Goal: Task Accomplishment & Management: Manage account settings

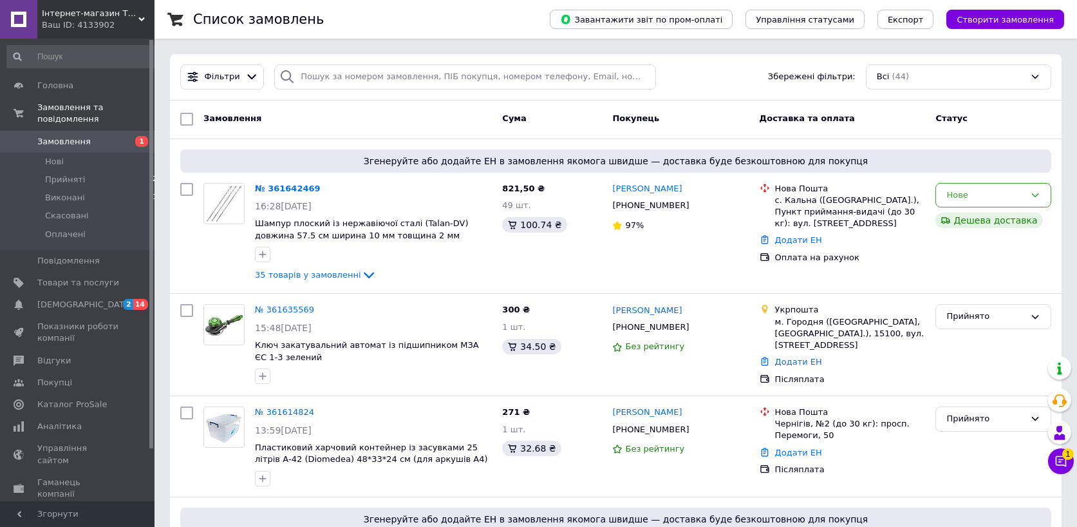
click at [274, 189] on link "№ 361642469" at bounding box center [288, 189] width 66 height 10
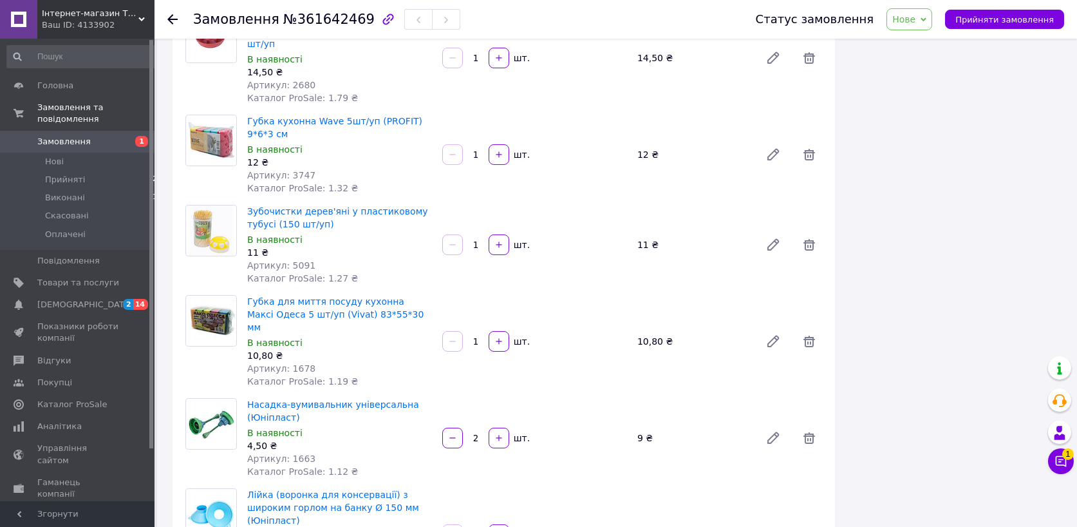
scroll to position [2253, 0]
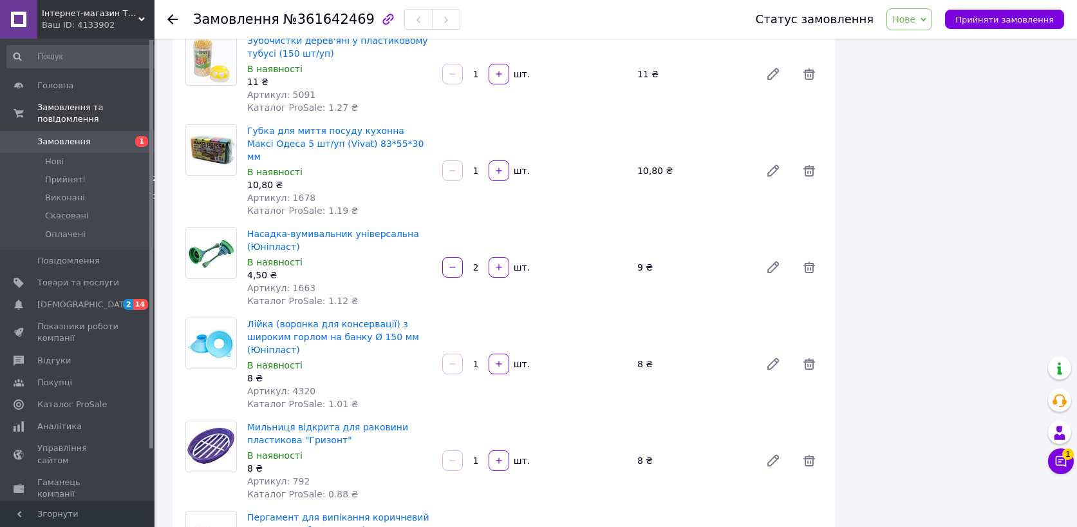
click at [60, 137] on span "Замовлення" at bounding box center [63, 142] width 53 height 12
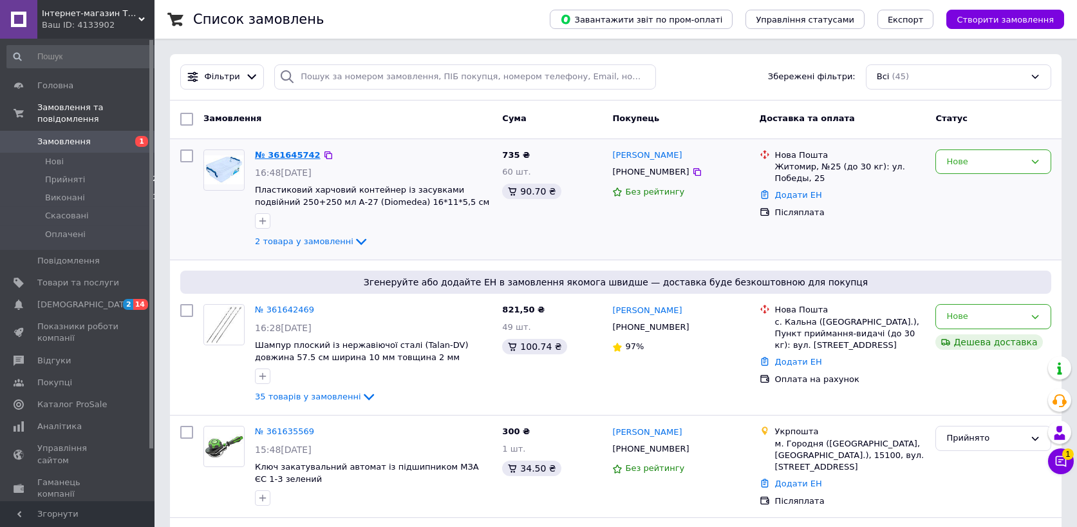
click at [289, 150] on link "№ 361645742" at bounding box center [288, 155] width 66 height 10
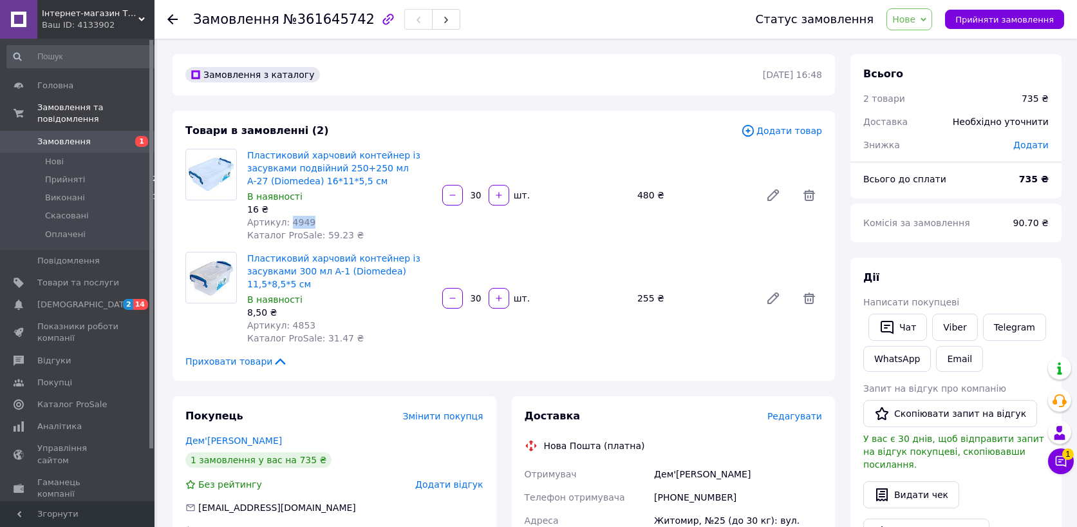
drag, startPoint x: 285, startPoint y: 217, endPoint x: 333, endPoint y: 222, distance: 47.9
click at [333, 222] on div "Артикул: 4949" at bounding box center [339, 222] width 185 height 13
copy span "4949"
drag, startPoint x: 292, startPoint y: 324, endPoint x: 336, endPoint y: 332, distance: 44.6
click at [324, 328] on div "Артикул: 4853" at bounding box center [339, 325] width 185 height 13
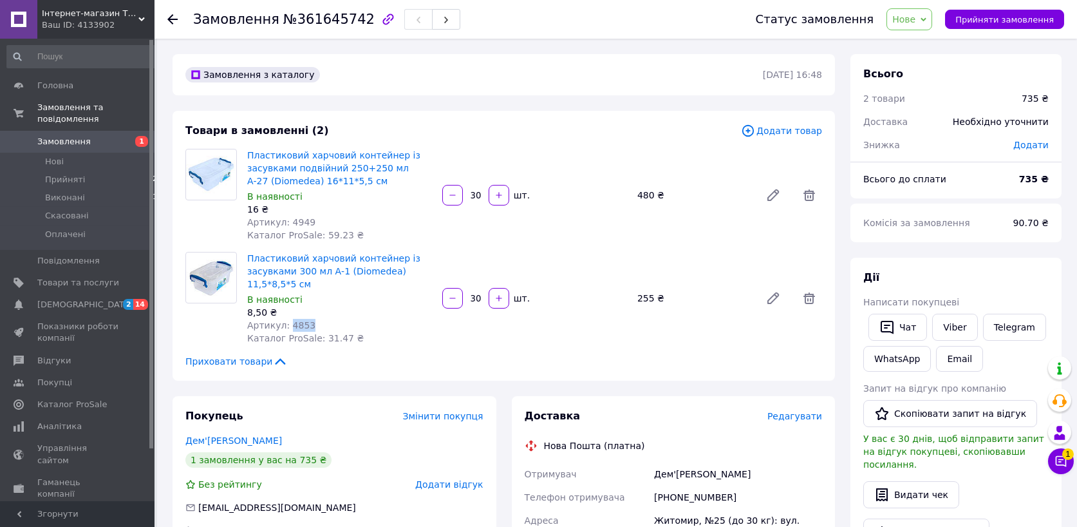
drag, startPoint x: 285, startPoint y: 321, endPoint x: 335, endPoint y: 323, distance: 50.3
click at [335, 323] on div "Артикул: 4853" at bounding box center [339, 325] width 185 height 13
copy span "4853"
click at [929, 17] on span "Нове" at bounding box center [910, 19] width 46 height 22
click at [916, 44] on li "Прийнято" at bounding box center [916, 44] width 59 height 19
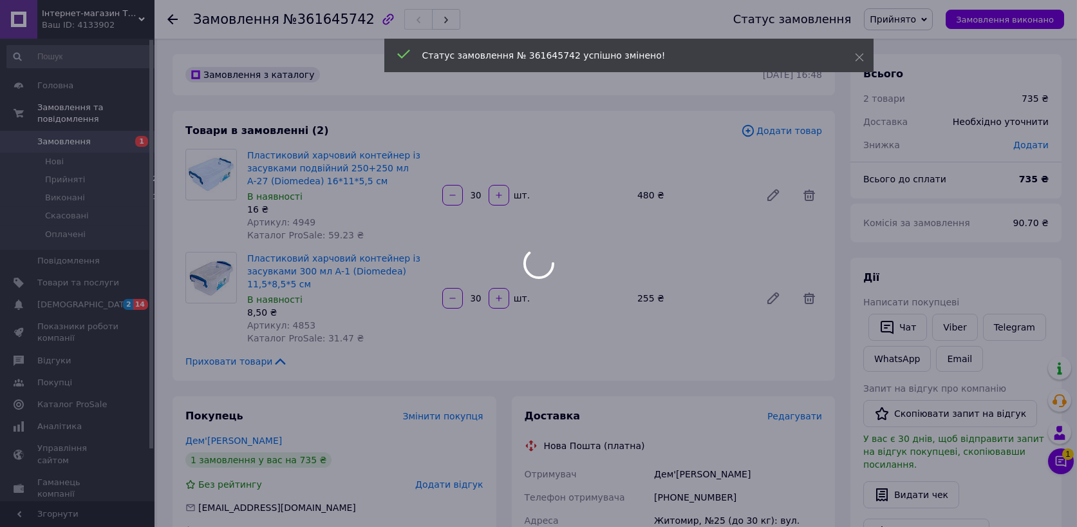
click at [70, 139] on div at bounding box center [538, 263] width 1077 height 527
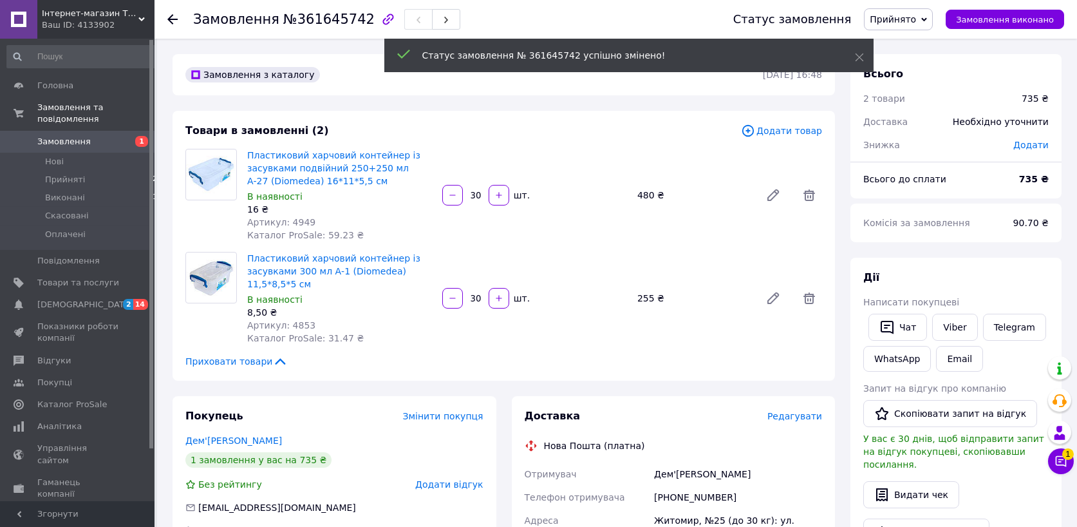
click at [73, 141] on span "Замовлення" at bounding box center [63, 142] width 53 height 12
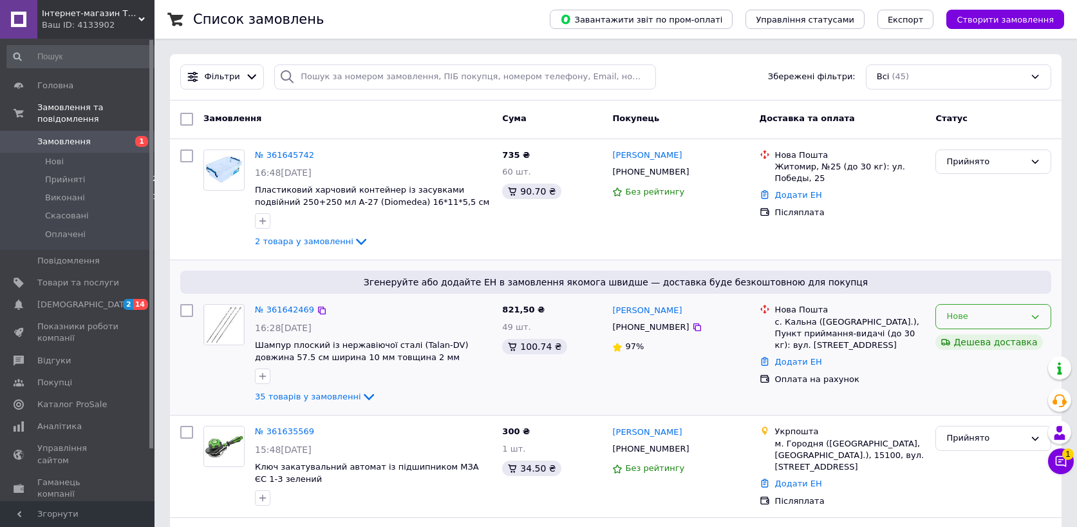
click at [1031, 312] on icon at bounding box center [1035, 317] width 10 height 10
drag, startPoint x: 955, startPoint y: 339, endPoint x: 872, endPoint y: 415, distance: 112.6
click at [954, 340] on li "Прийнято" at bounding box center [993, 344] width 115 height 24
